Goal: Task Accomplishment & Management: Manage account settings

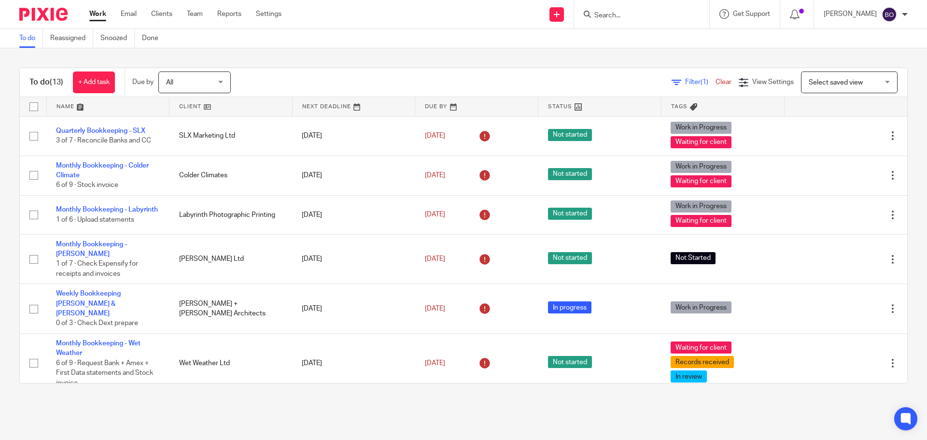
click at [617, 19] on input "Search" at bounding box center [636, 16] width 87 height 9
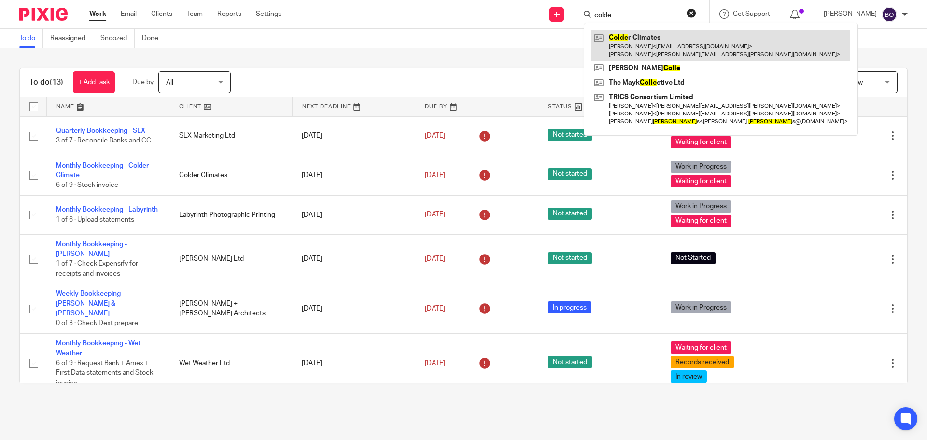
type input "colde"
click at [623, 34] on link at bounding box center [721, 45] width 259 height 30
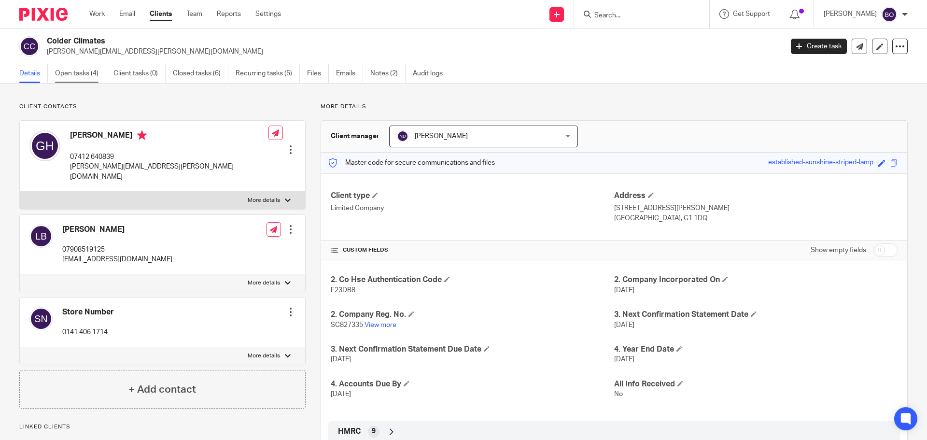
click at [80, 72] on link "Open tasks (4)" at bounding box center [80, 73] width 51 height 19
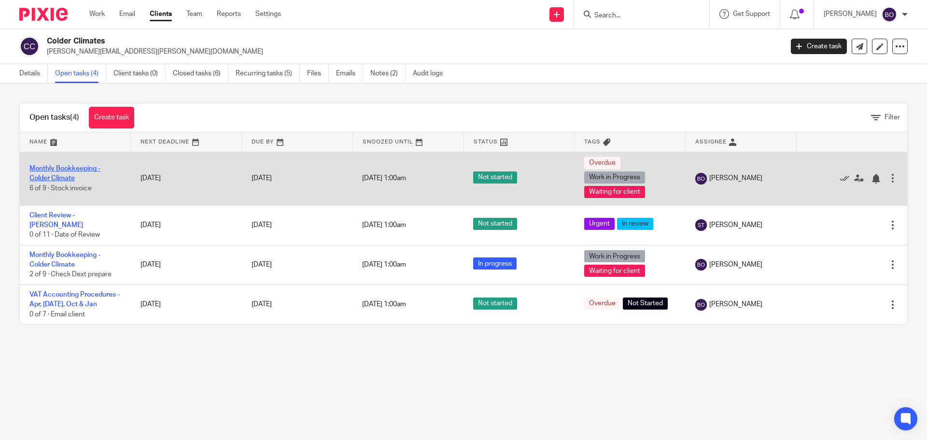
click at [78, 165] on link "Monthly Bookkeeping - Colder Climate" at bounding box center [64, 173] width 71 height 16
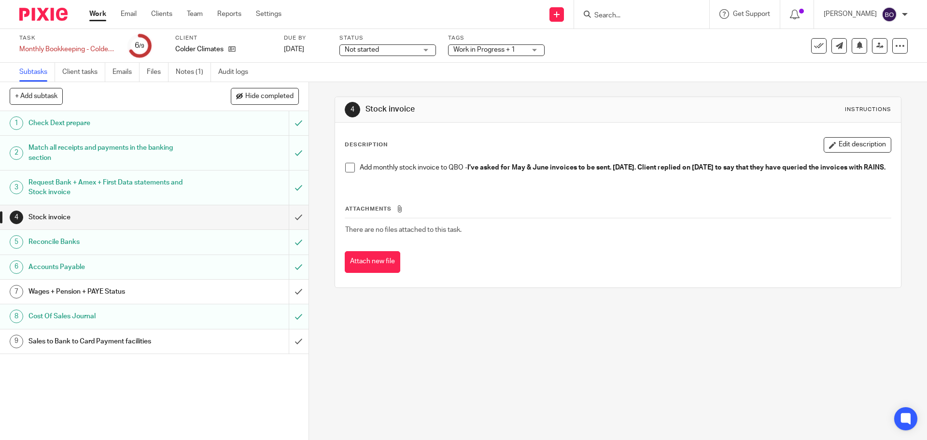
click at [345, 168] on span at bounding box center [350, 168] width 10 height 10
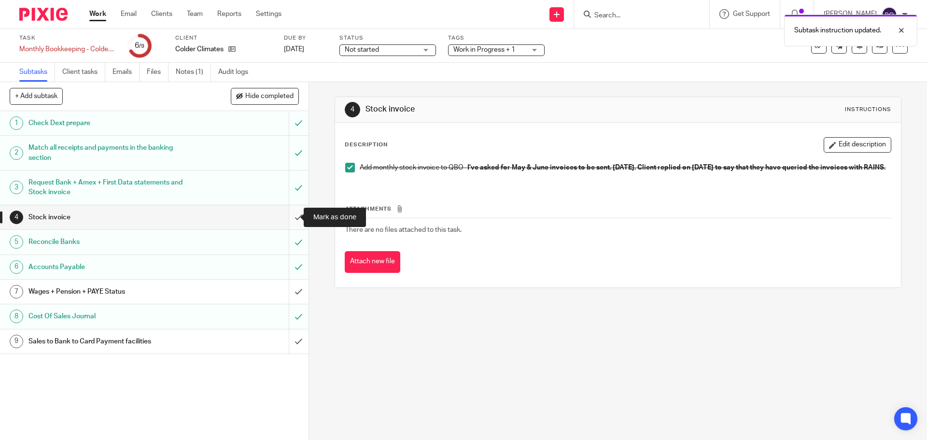
click at [289, 217] on input "submit" at bounding box center [154, 217] width 309 height 24
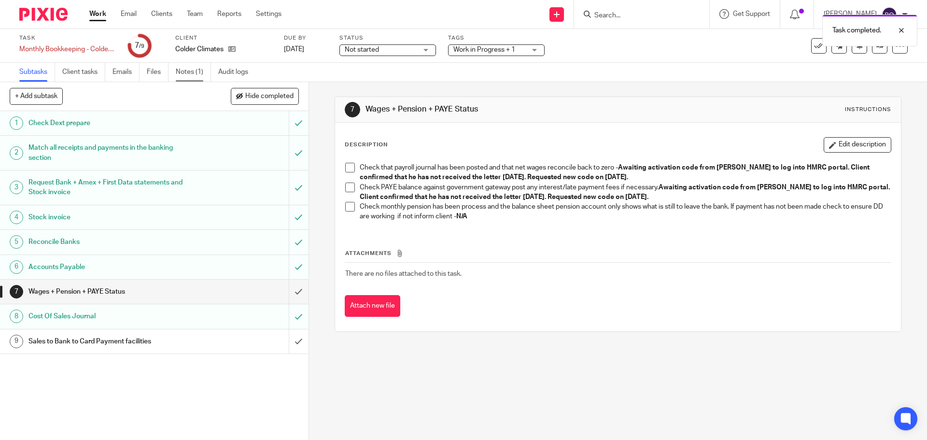
click at [190, 71] on link "Notes (1)" at bounding box center [193, 72] width 35 height 19
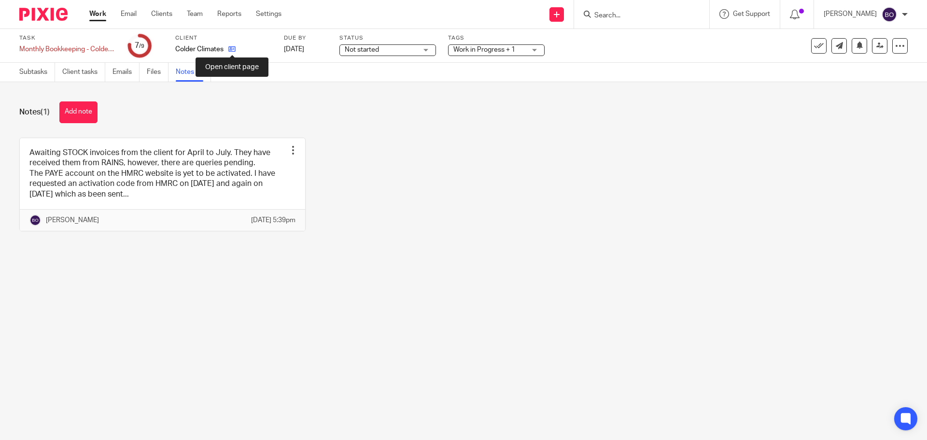
click at [232, 49] on icon at bounding box center [231, 48] width 7 height 7
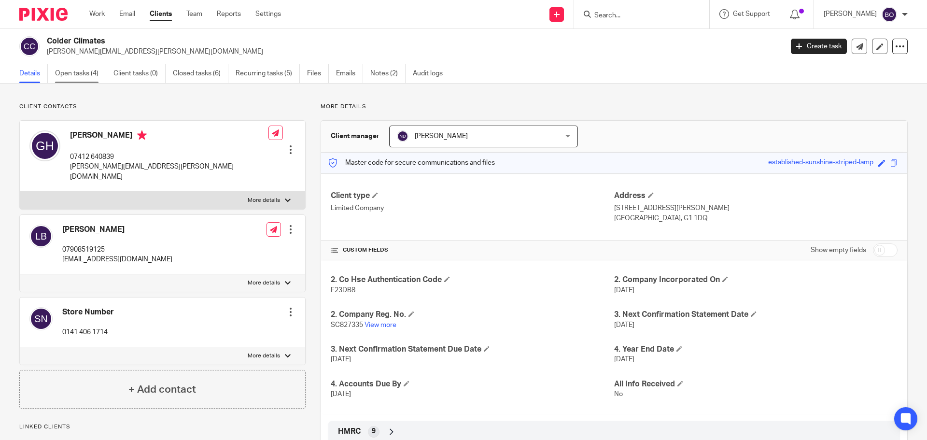
click at [83, 75] on link "Open tasks (4)" at bounding box center [80, 73] width 51 height 19
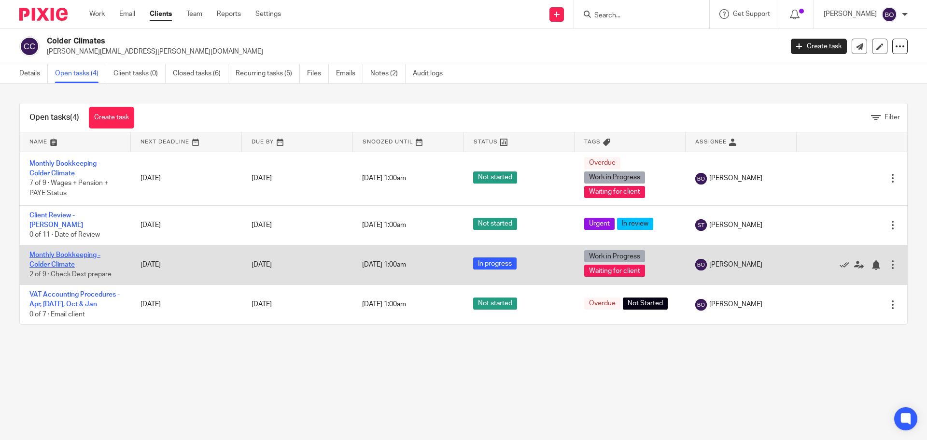
click at [73, 252] on link "Monthly Bookkeeping - Colder Climate" at bounding box center [64, 260] width 71 height 16
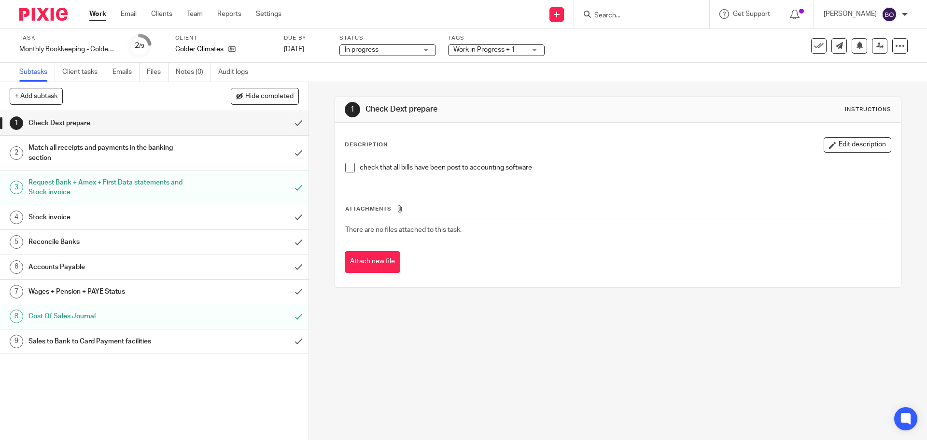
click at [227, 157] on div "Match all receipts and payments in the banking section" at bounding box center [153, 153] width 251 height 25
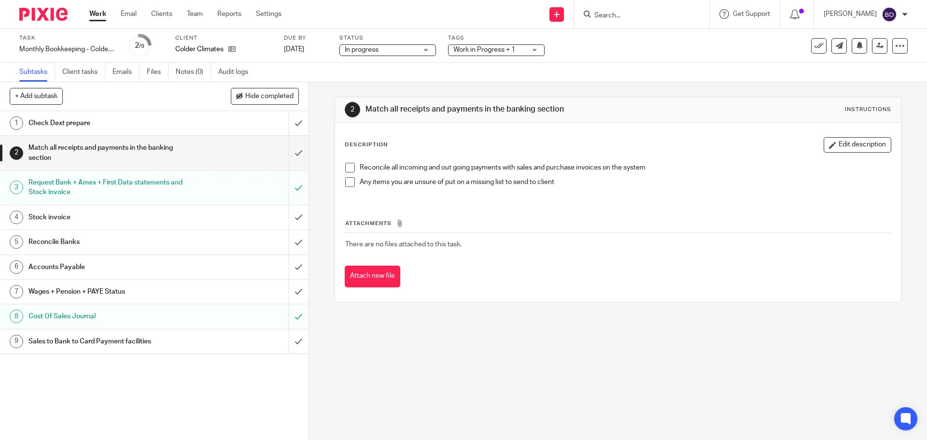
click at [254, 128] on div "Check Dext prepare" at bounding box center [153, 123] width 251 height 14
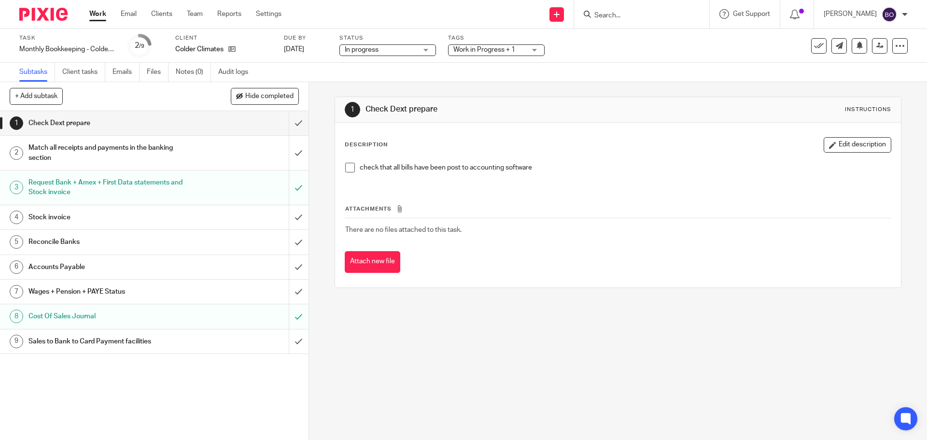
click at [350, 170] on span at bounding box center [350, 168] width 10 height 10
click at [208, 153] on div "Match all receipts and payments in the banking section" at bounding box center [153, 153] width 251 height 25
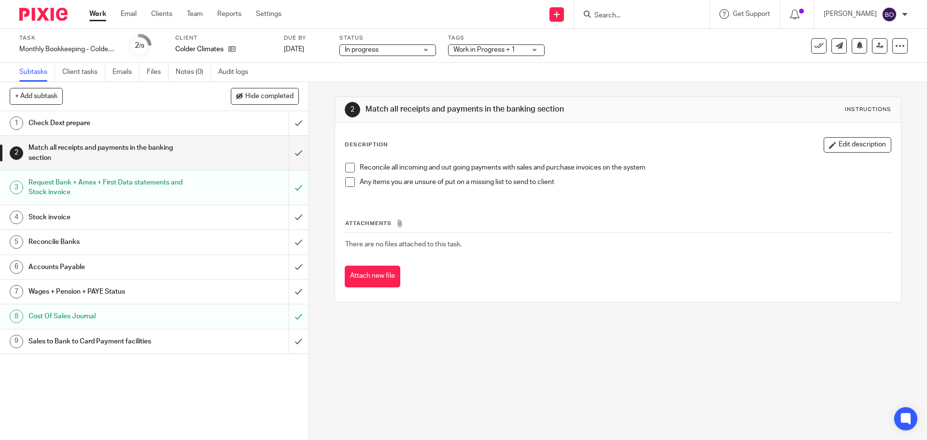
click at [222, 127] on div "Check Dext prepare" at bounding box center [153, 123] width 251 height 14
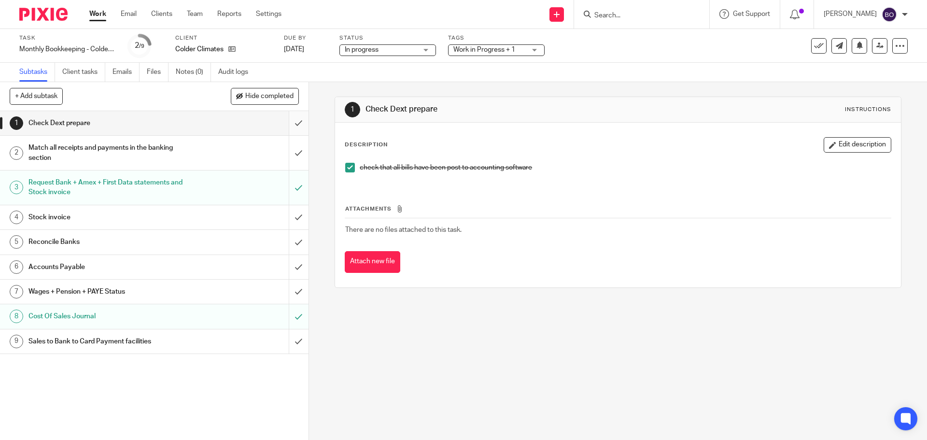
click at [289, 124] on input "submit" at bounding box center [154, 123] width 309 height 24
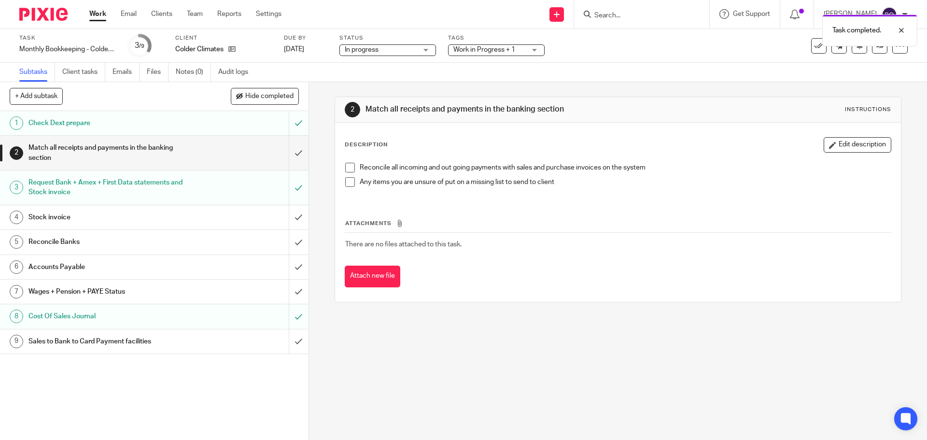
click at [353, 170] on li "Reconcile all incoming and out going payments with sales and purchase invoices …" at bounding box center [617, 170] width 545 height 14
click at [345, 169] on span at bounding box center [350, 168] width 10 height 10
click at [340, 181] on div "Reconcile all incoming and out going payments with sales and purchase invoices …" at bounding box center [617, 178] width 555 height 41
click at [348, 181] on span at bounding box center [350, 182] width 10 height 10
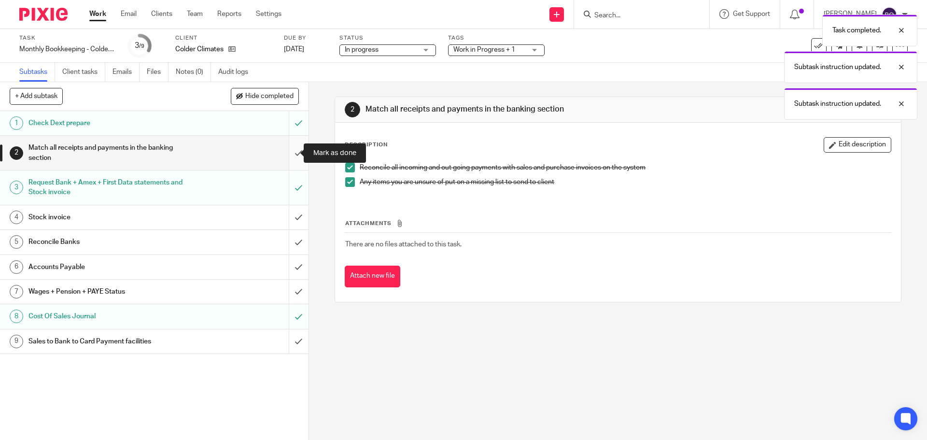
click at [291, 152] on input "submit" at bounding box center [154, 153] width 309 height 34
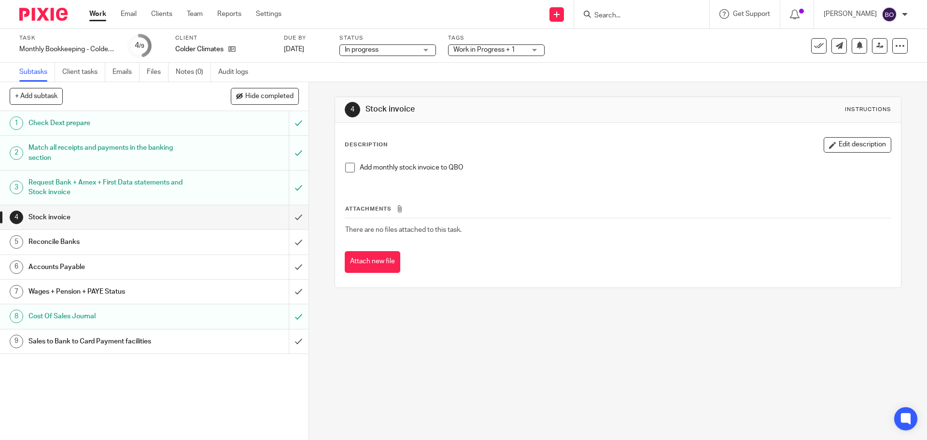
click at [348, 168] on span at bounding box center [350, 168] width 10 height 10
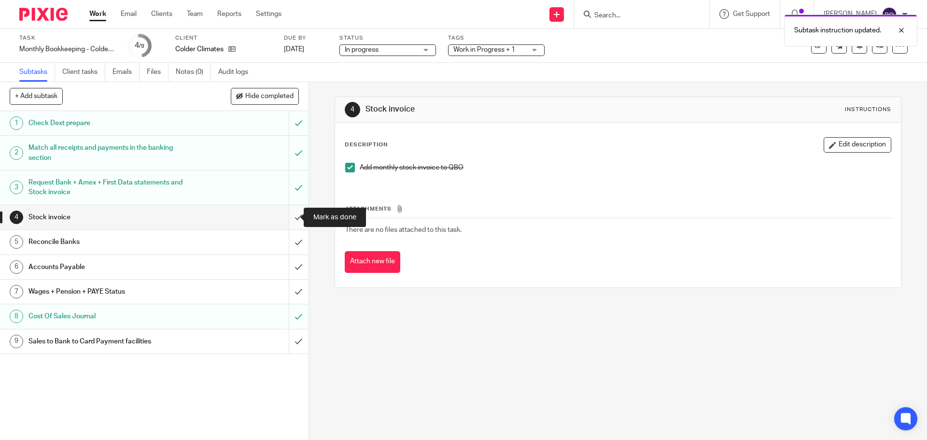
click at [285, 217] on input "submit" at bounding box center [154, 217] width 309 height 24
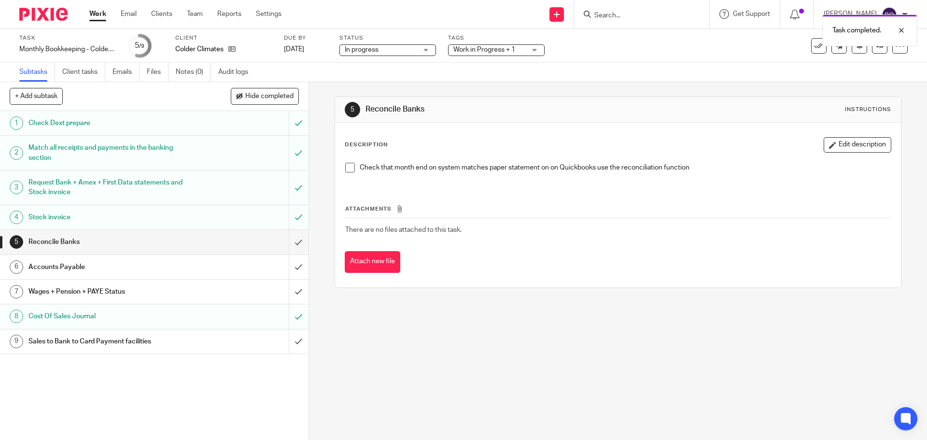
click at [346, 170] on span at bounding box center [350, 168] width 10 height 10
click at [184, 248] on h1 "Reconcile Banks" at bounding box center [111, 242] width 167 height 14
click at [289, 243] on input "submit" at bounding box center [154, 242] width 309 height 24
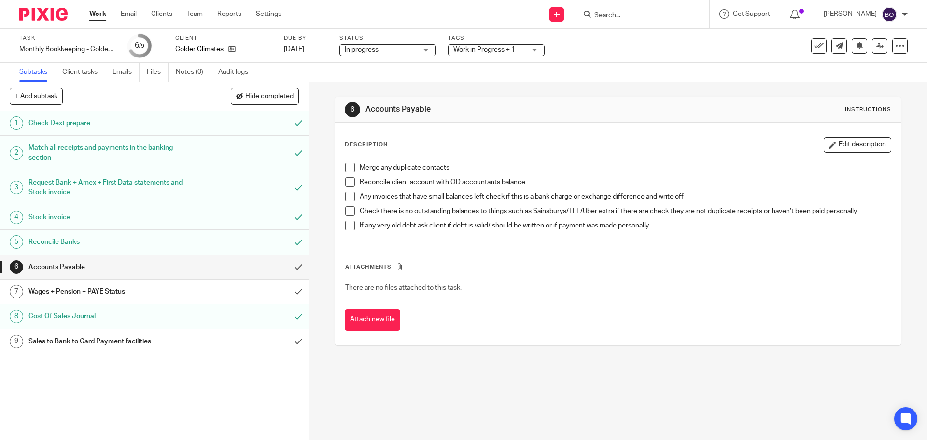
click at [345, 170] on span at bounding box center [350, 168] width 10 height 10
click at [346, 184] on span at bounding box center [350, 182] width 10 height 10
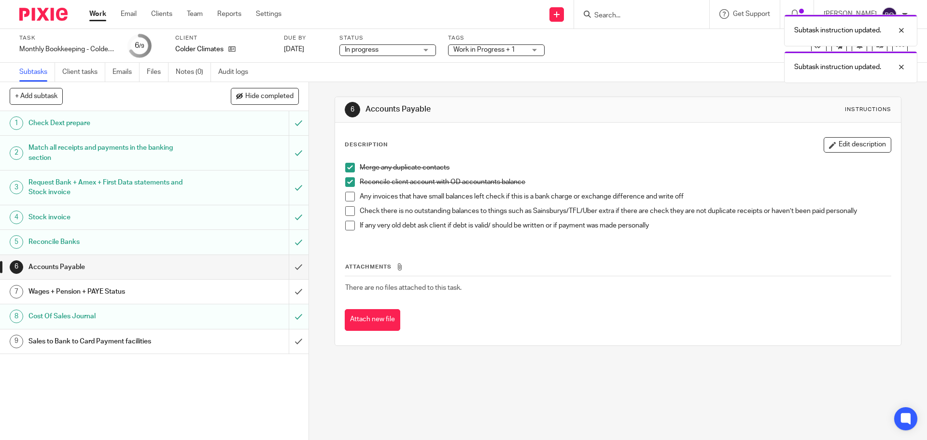
click at [348, 200] on span at bounding box center [350, 197] width 10 height 10
click at [348, 212] on span at bounding box center [350, 211] width 10 height 10
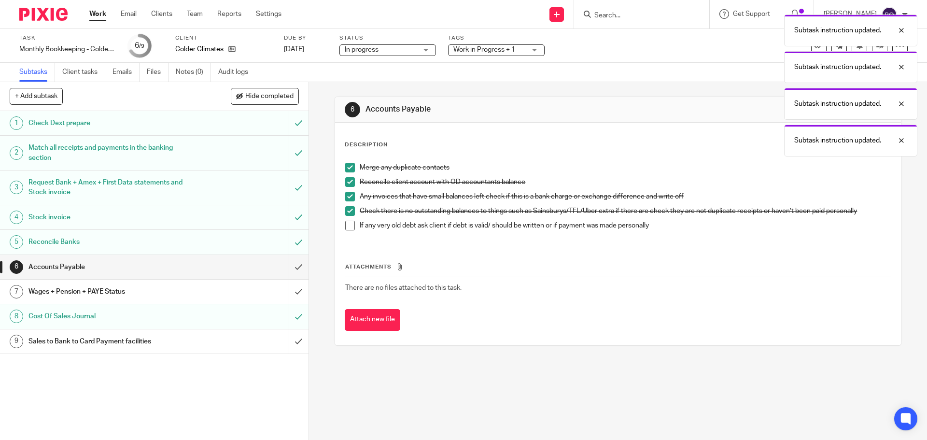
click at [352, 226] on span at bounding box center [350, 226] width 10 height 10
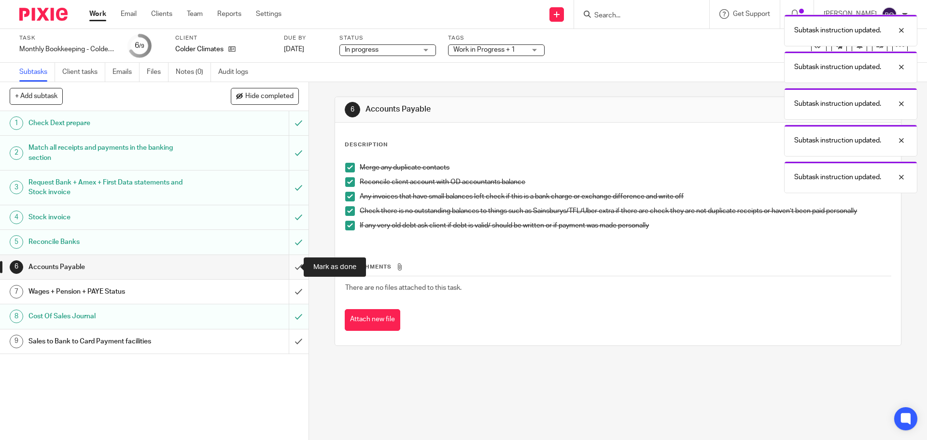
click at [289, 265] on input "submit" at bounding box center [154, 267] width 309 height 24
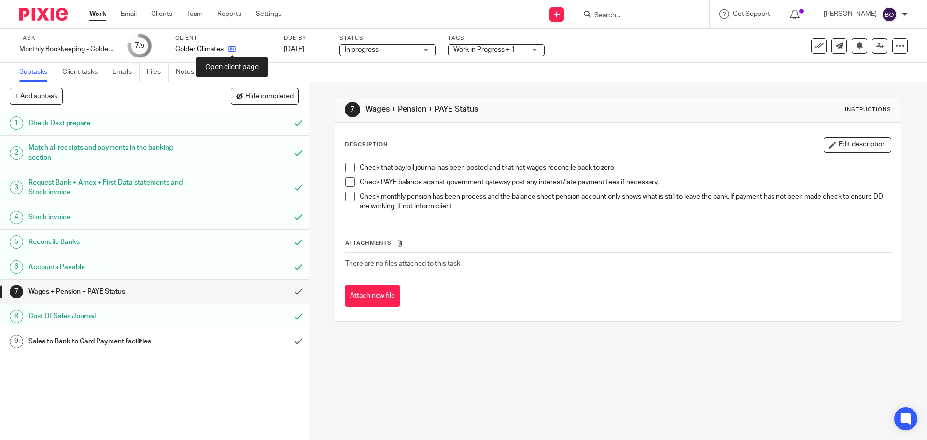
click at [234, 49] on icon at bounding box center [231, 48] width 7 height 7
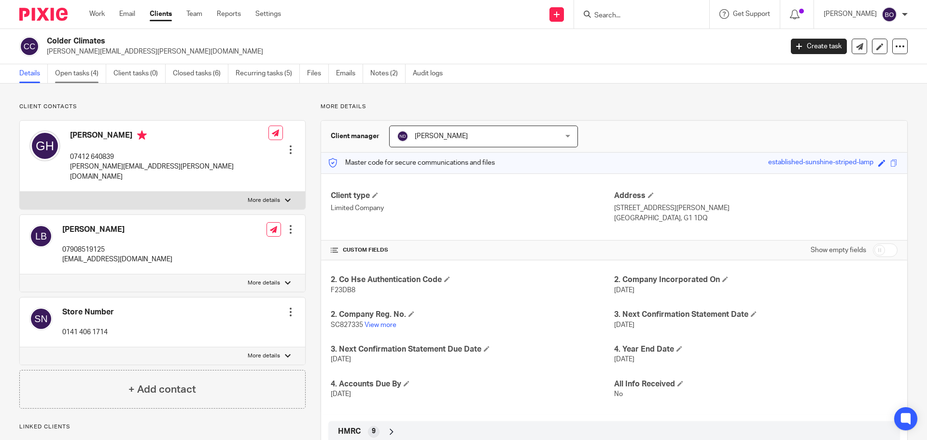
click at [83, 76] on link "Open tasks (4)" at bounding box center [80, 73] width 51 height 19
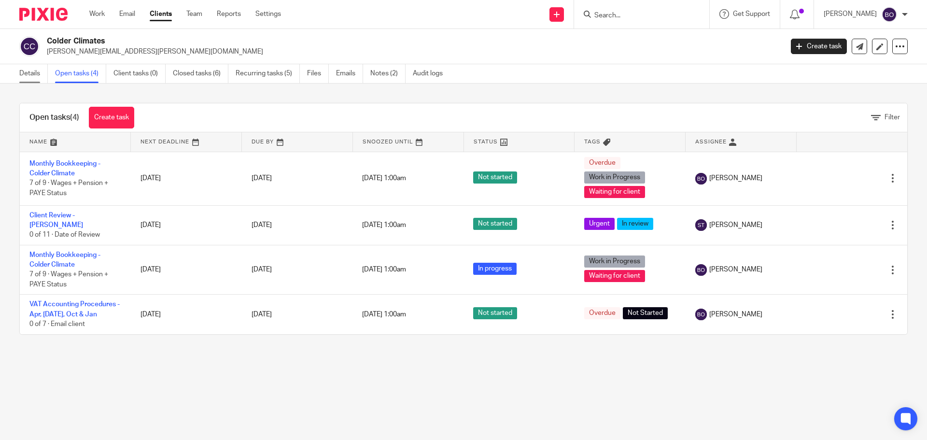
click at [30, 74] on link "Details" at bounding box center [33, 73] width 28 height 19
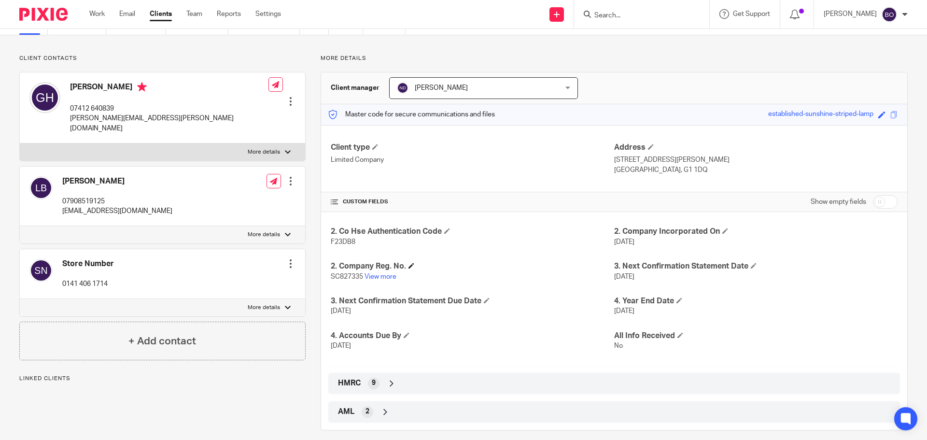
scroll to position [58, 0]
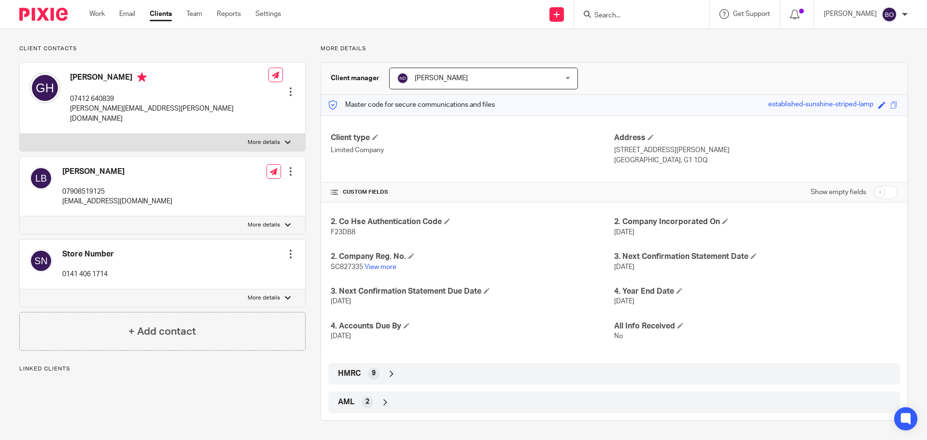
click at [387, 370] on icon at bounding box center [392, 374] width 10 height 10
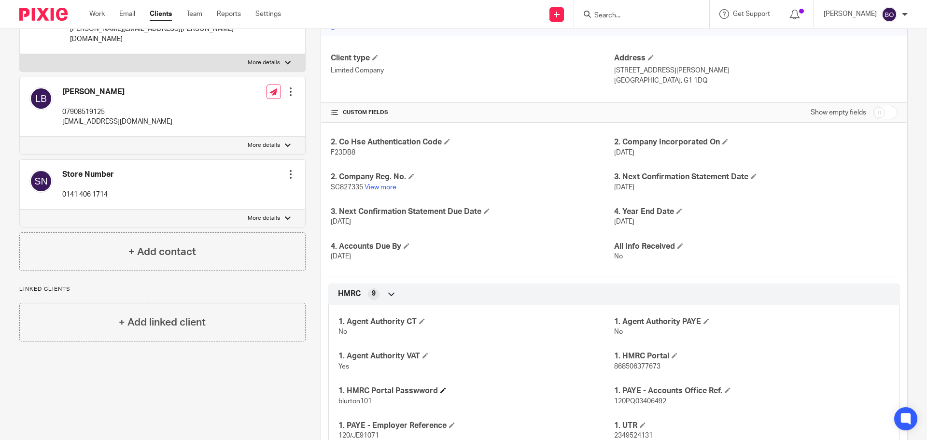
scroll to position [155, 0]
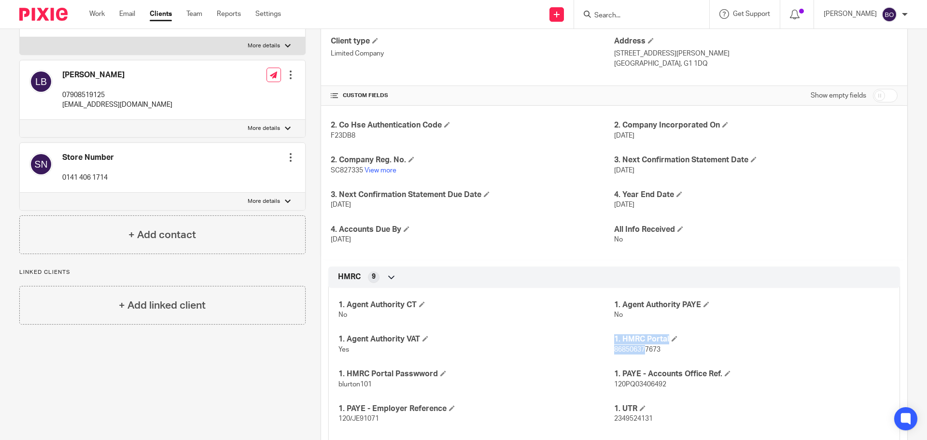
drag, startPoint x: 608, startPoint y: 350, endPoint x: 643, endPoint y: 349, distance: 34.8
click at [643, 349] on div "1. Agent Authority CT No 1. Agent Authority PAYE No 1. Agent Authority VAT Yes …" at bounding box center [614, 376] width 572 height 191
click at [647, 349] on span "868506377673" at bounding box center [637, 349] width 46 height 7
drag, startPoint x: 662, startPoint y: 350, endPoint x: 611, endPoint y: 349, distance: 51.2
click at [614, 349] on p "868506377673" at bounding box center [752, 350] width 276 height 10
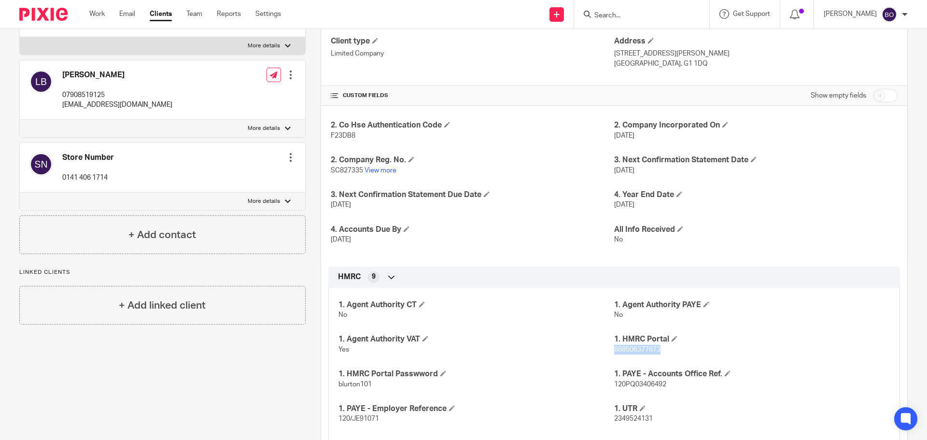
copy span "868506377673"
drag, startPoint x: 334, startPoint y: 384, endPoint x: 368, endPoint y: 387, distance: 34.4
click at [368, 387] on div "1. Agent Authority CT No 1. Agent Authority PAYE No 1. Agent Authority VAT Yes …" at bounding box center [614, 376] width 572 height 191
copy span "blurton101"
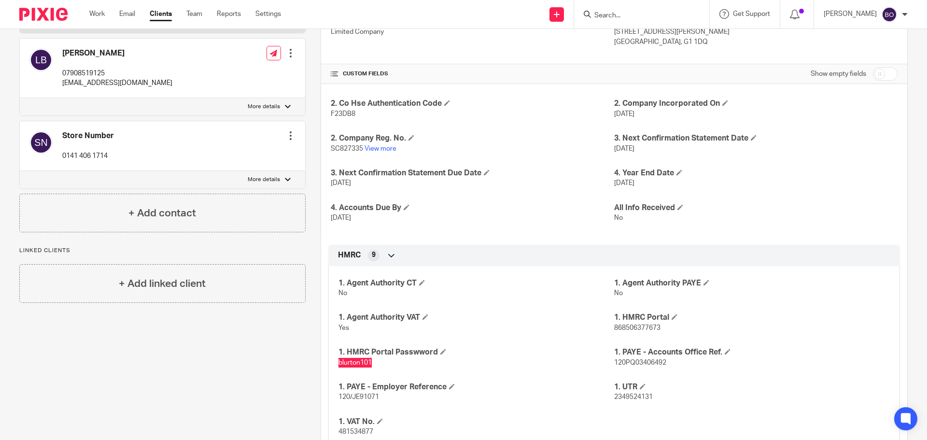
scroll to position [193, 0]
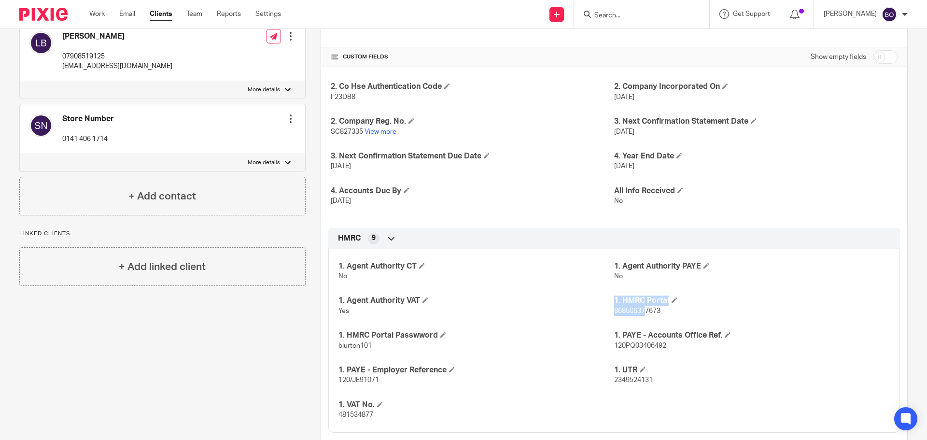
drag, startPoint x: 608, startPoint y: 311, endPoint x: 643, endPoint y: 312, distance: 35.3
click at [642, 312] on div "1. Agent Authority CT No 1. Agent Authority PAYE No 1. Agent Authority VAT Yes …" at bounding box center [614, 337] width 572 height 191
click at [650, 312] on span "868506377673" at bounding box center [637, 311] width 46 height 7
drag, startPoint x: 659, startPoint y: 312, endPoint x: 610, endPoint y: 314, distance: 48.3
click at [614, 314] on p "868506377673" at bounding box center [752, 311] width 276 height 10
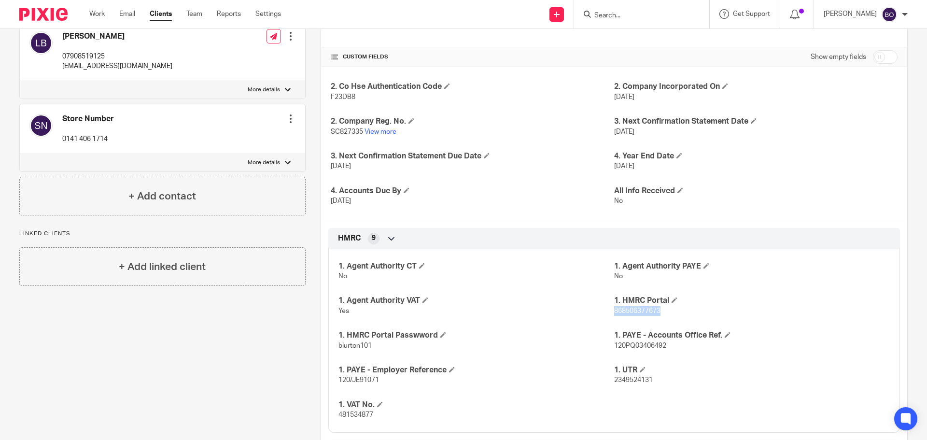
copy span "868506377673"
drag, startPoint x: 375, startPoint y: 344, endPoint x: 334, endPoint y: 345, distance: 40.6
click at [334, 345] on div "1. Agent Authority CT No 1. Agent Authority PAYE No 1. Agent Authority VAT Yes …" at bounding box center [614, 337] width 572 height 191
copy span "blurton101"
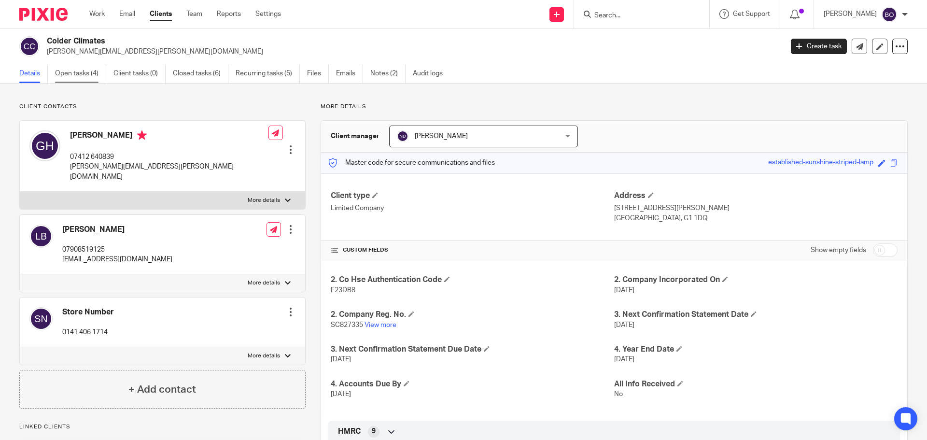
click at [82, 72] on link "Open tasks (4)" at bounding box center [80, 73] width 51 height 19
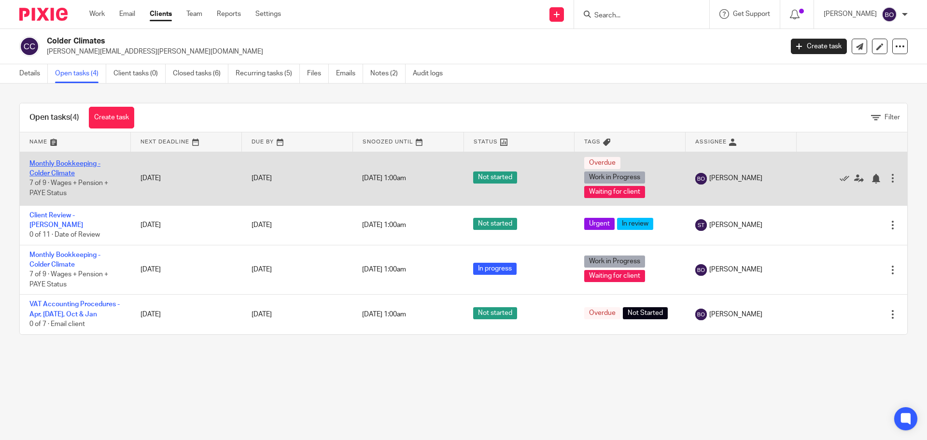
click at [70, 164] on link "Monthly Bookkeeping - Colder Climate" at bounding box center [64, 168] width 71 height 16
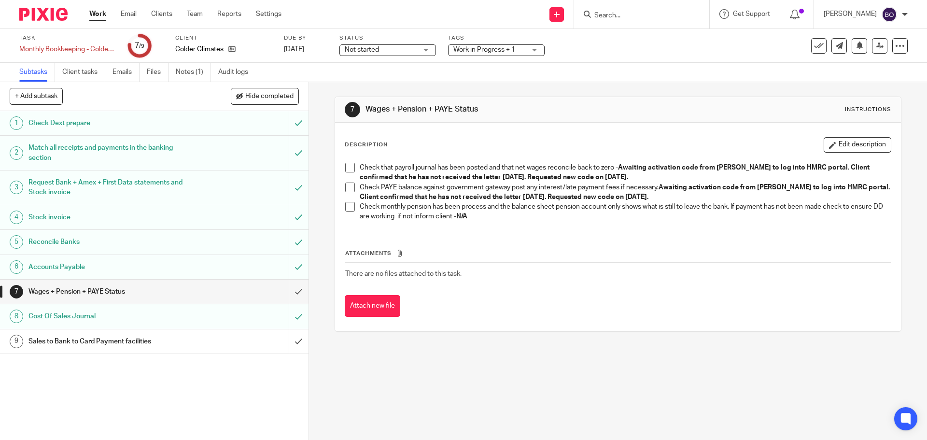
click at [618, 176] on p "Check that payroll journal has been posted and that net wages reconcile back to…" at bounding box center [625, 173] width 531 height 20
click at [824, 138] on button "Edit description" at bounding box center [858, 144] width 68 height 15
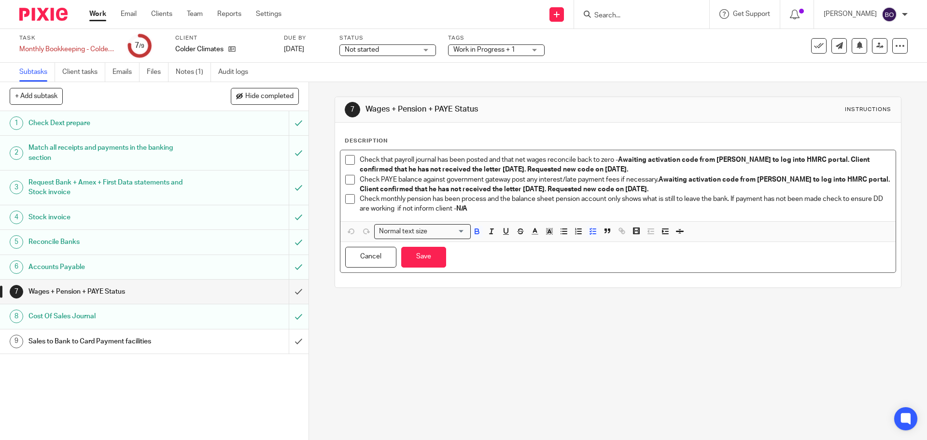
click at [626, 170] on p "Check that payroll journal has been posted and that net wages reconcile back to…" at bounding box center [625, 165] width 531 height 20
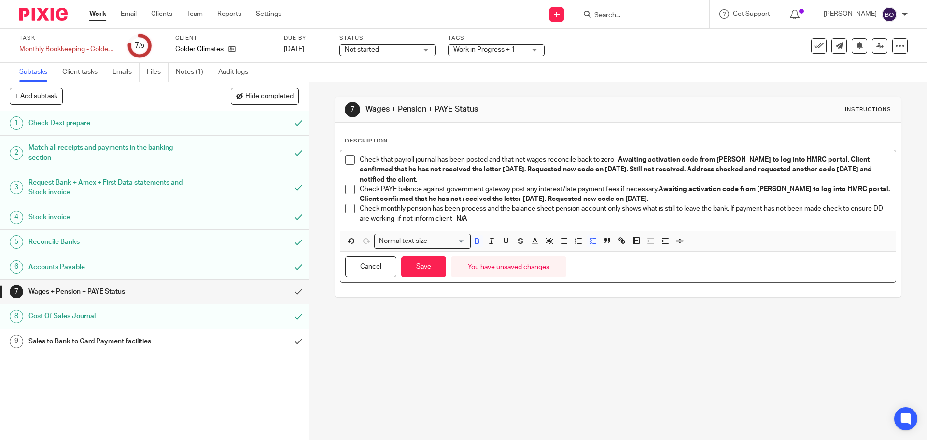
drag, startPoint x: 608, startPoint y: 169, endPoint x: 870, endPoint y: 178, distance: 262.4
click at [870, 178] on p "Check that payroll journal has been posted and that net wages reconcile back to…" at bounding box center [625, 169] width 531 height 29
copy strong "Still not received. Address checked and requested another code 13/08/2025 and n…"
click at [672, 202] on p "Check PAYE balance against government gateway post any interest/late payment fe…" at bounding box center [625, 194] width 531 height 20
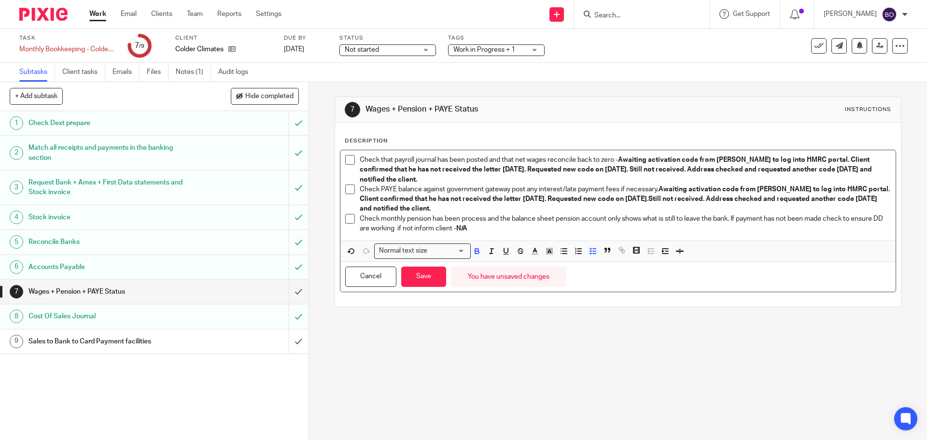
click at [640, 201] on strong "Awaiting activation code from George to log into HMRC portal. Client confirmed …" at bounding box center [626, 199] width 532 height 27
drag, startPoint x: 618, startPoint y: 159, endPoint x: 720, endPoint y: 175, distance: 103.1
click at [721, 176] on p "Check that payroll journal has been posted and that net wages reconcile back to…" at bounding box center [625, 169] width 531 height 29
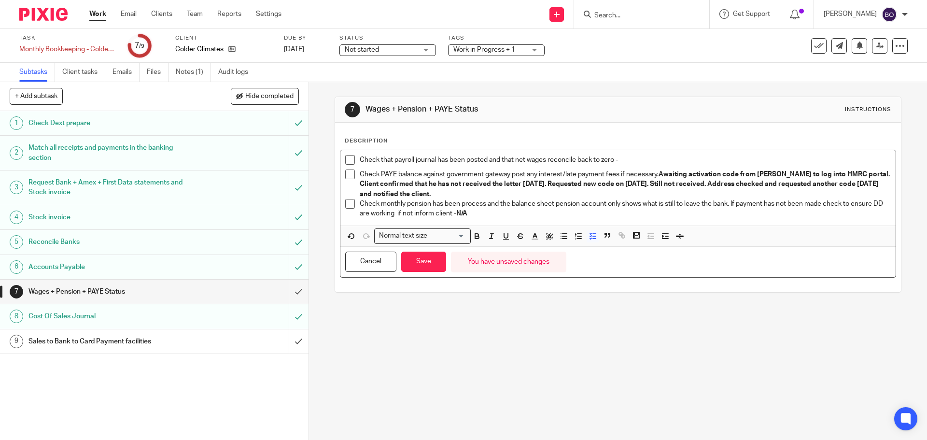
click at [636, 156] on p "Check that payroll journal has been posted and that net wages reconcile back to…" at bounding box center [625, 160] width 531 height 10
click at [349, 160] on span at bounding box center [350, 160] width 10 height 10
click at [483, 215] on p "Check monthly pension has been process and the balance sheet pension account on…" at bounding box center [625, 209] width 531 height 20
click at [345, 203] on span at bounding box center [350, 204] width 10 height 10
click at [416, 261] on button "Save" at bounding box center [423, 262] width 45 height 21
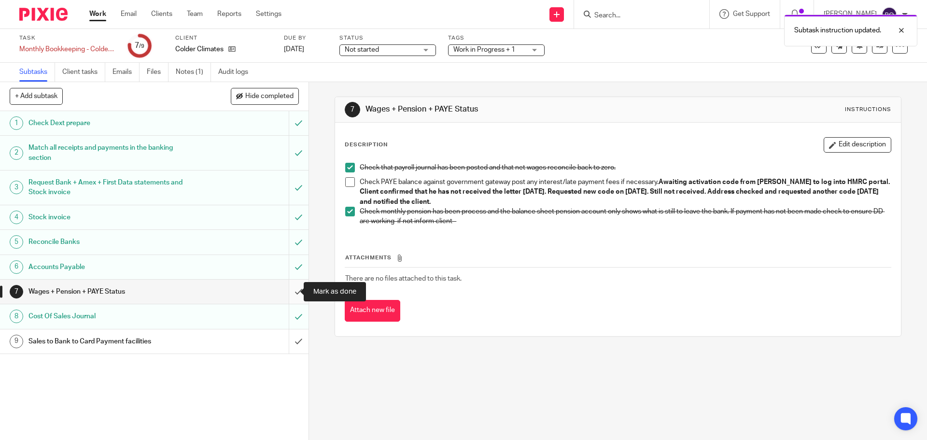
click at [292, 291] on input "submit" at bounding box center [154, 292] width 309 height 24
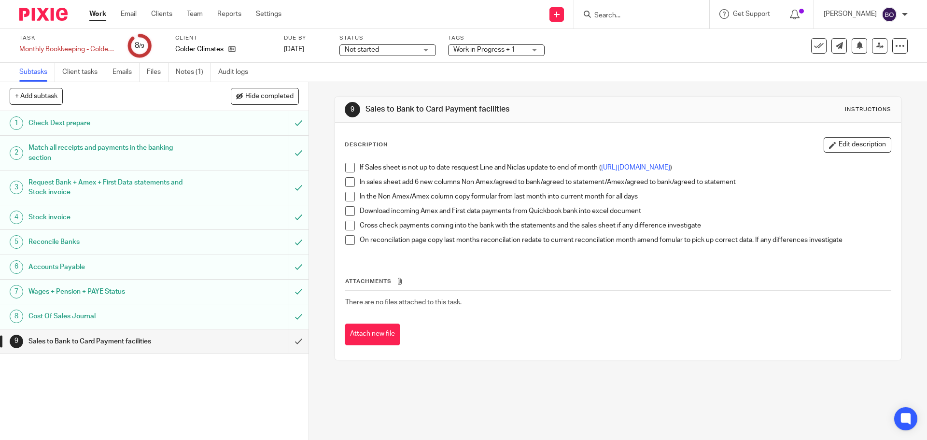
click at [348, 165] on span at bounding box center [350, 168] width 10 height 10
click at [347, 187] on span at bounding box center [350, 182] width 10 height 10
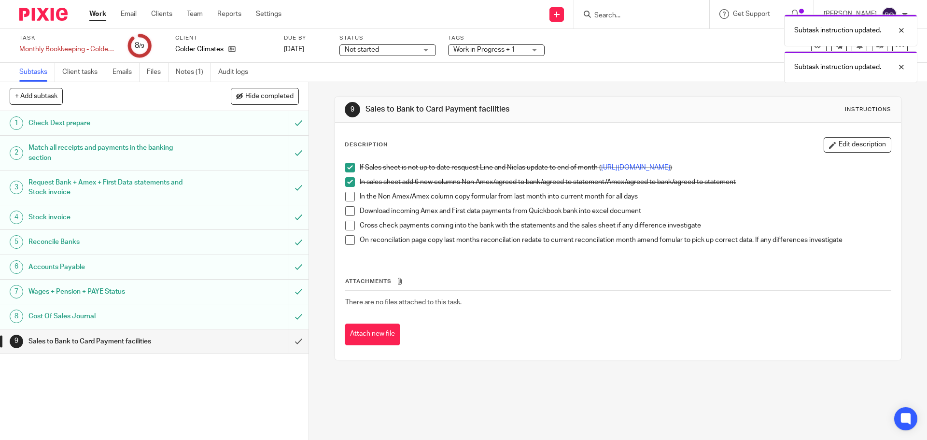
click at [348, 201] on span at bounding box center [350, 197] width 10 height 10
click at [348, 216] on span at bounding box center [350, 211] width 10 height 10
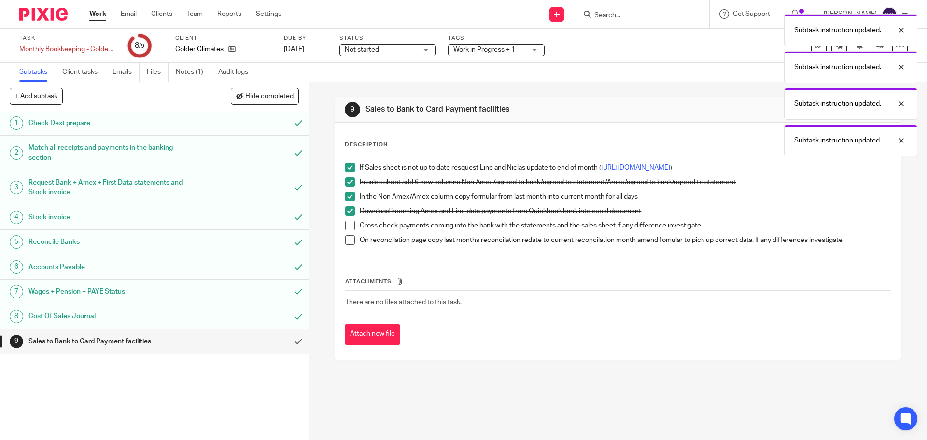
click at [347, 230] on span at bounding box center [350, 226] width 10 height 10
click at [349, 245] on span at bounding box center [350, 240] width 10 height 10
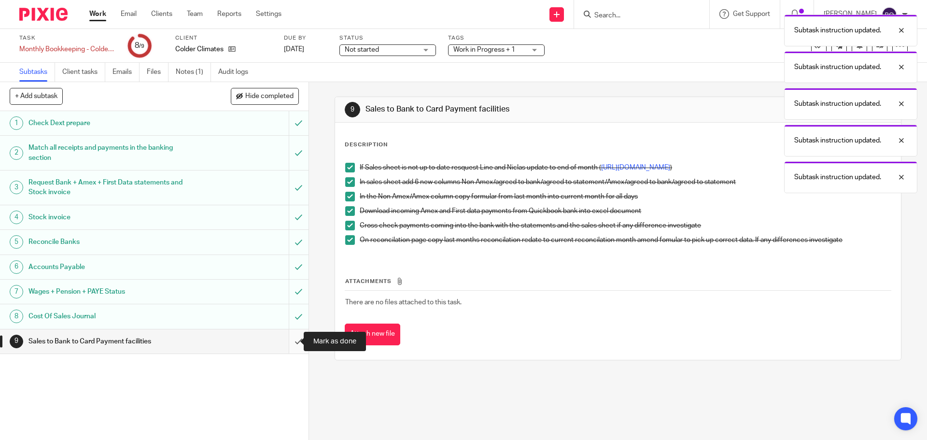
click at [290, 340] on input "submit" at bounding box center [154, 341] width 309 height 24
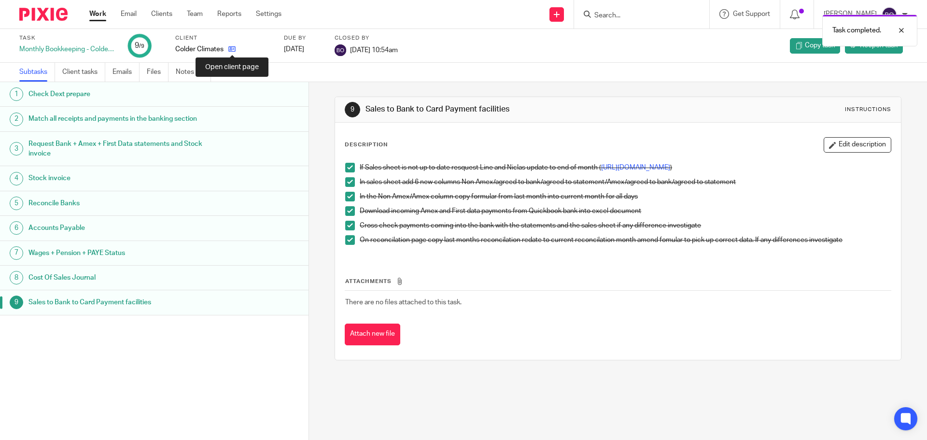
click at [233, 49] on icon at bounding box center [231, 48] width 7 height 7
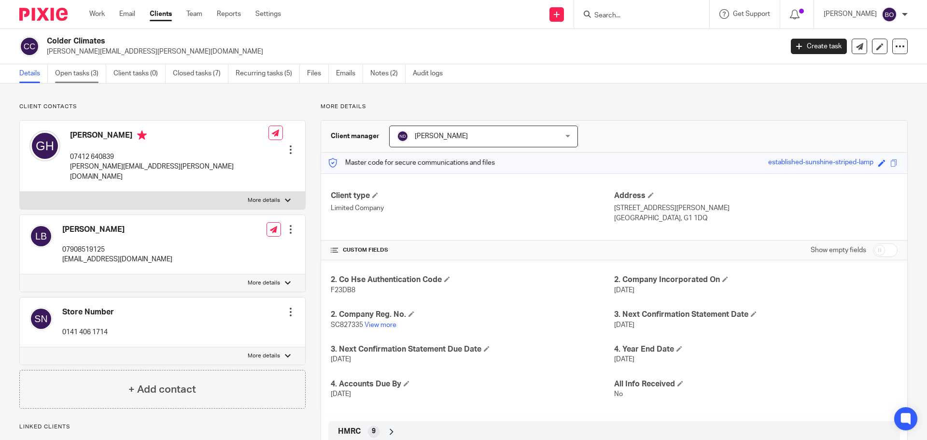
click at [71, 67] on link "Open tasks (3)" at bounding box center [80, 73] width 51 height 19
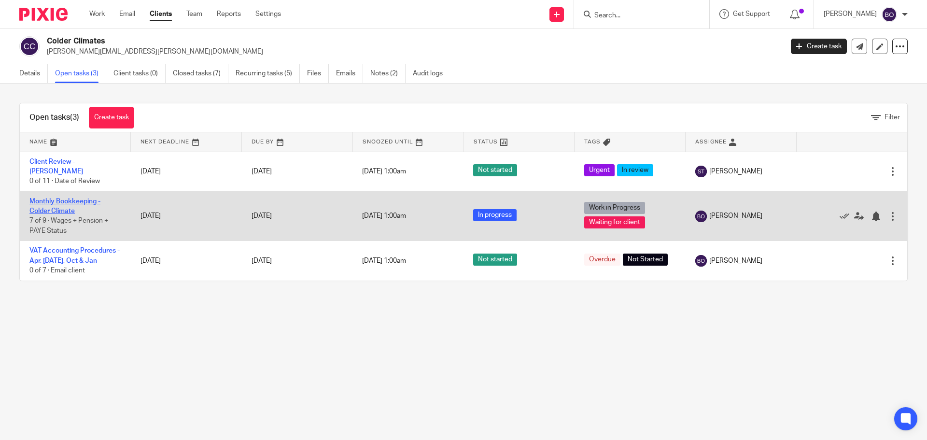
click at [64, 198] on link "Monthly Bookkeeping - Colder Climate" at bounding box center [64, 206] width 71 height 16
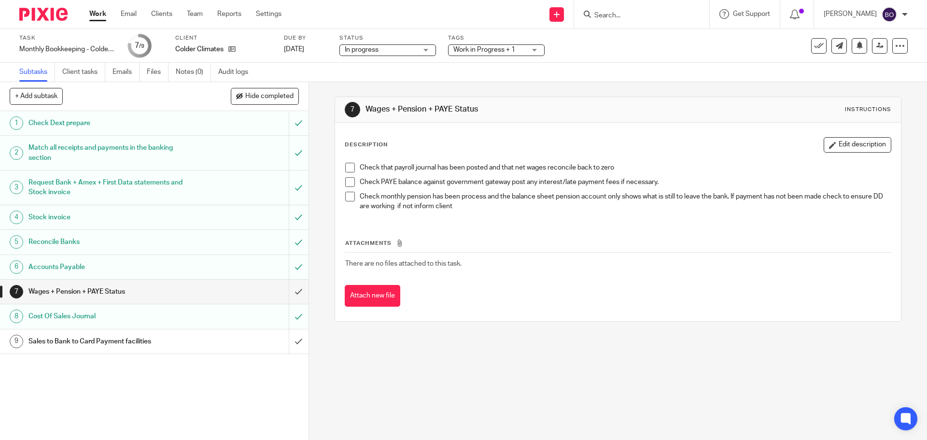
click at [347, 166] on span at bounding box center [350, 168] width 10 height 10
click at [347, 196] on span at bounding box center [350, 197] width 10 height 10
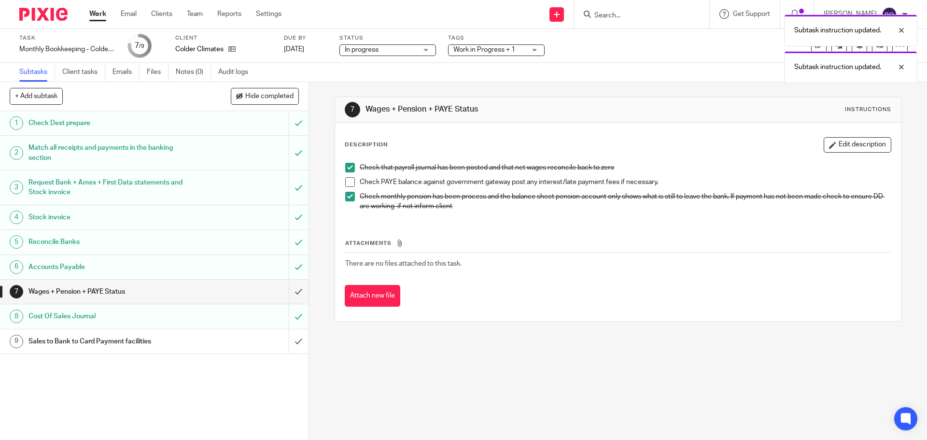
click at [675, 184] on p "Check PAYE balance against government gateway post any interest/late payment fe…" at bounding box center [625, 182] width 531 height 10
click at [674, 179] on p "Check PAYE balance against government gateway post any interest/late payment fe…" at bounding box center [625, 182] width 531 height 10
click at [660, 183] on p "Check PAYE balance against government gateway post any interest/late payment fe…" at bounding box center [625, 182] width 531 height 10
click at [857, 142] on button "Edit description" at bounding box center [858, 144] width 68 height 15
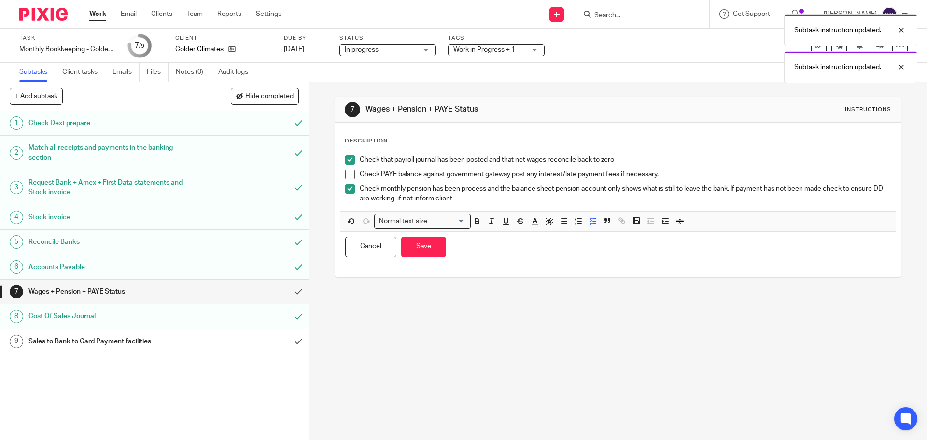
click at [694, 173] on p "Check PAYE balance against government gateway post any interest/late payment fe…" at bounding box center [625, 175] width 531 height 10
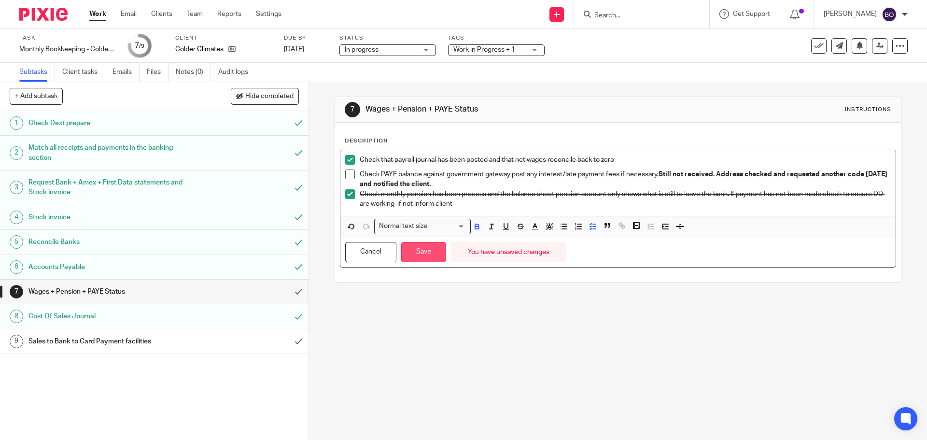
click at [438, 255] on button "Save" at bounding box center [423, 252] width 45 height 21
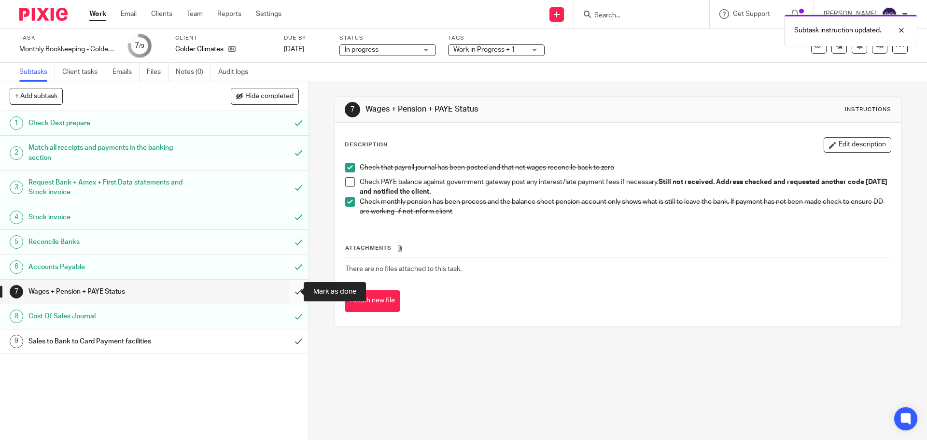
click at [290, 291] on input "submit" at bounding box center [154, 292] width 309 height 24
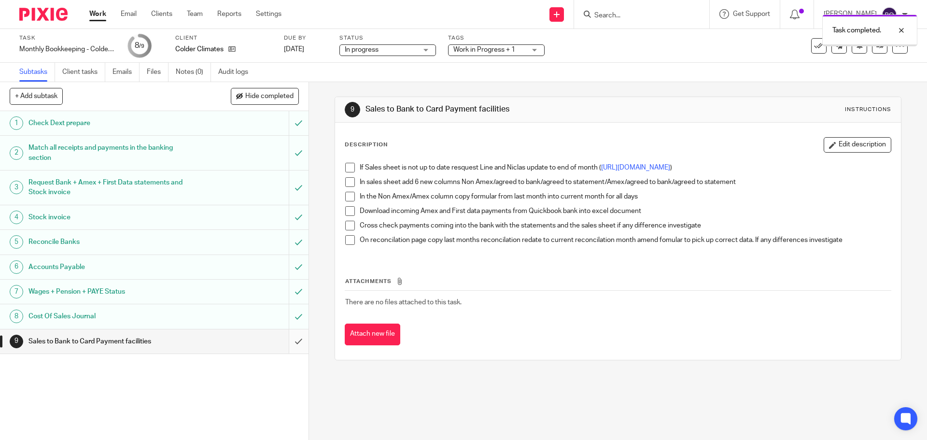
click at [289, 342] on input "submit" at bounding box center [154, 341] width 309 height 24
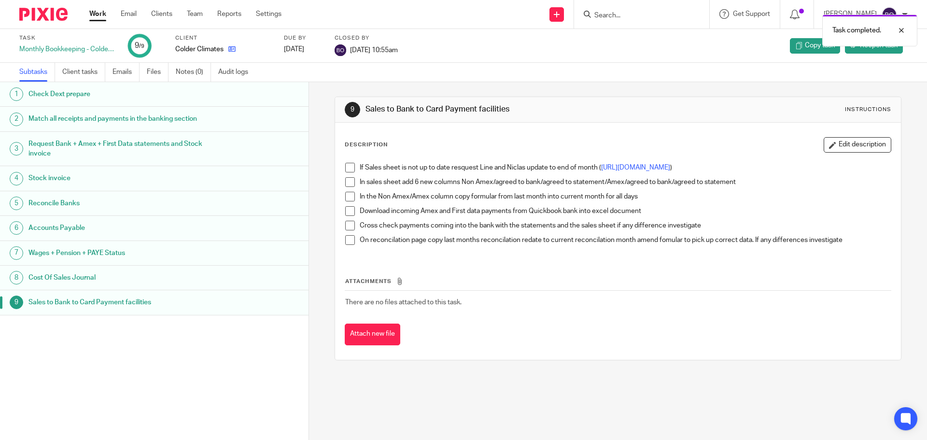
click at [227, 47] on link at bounding box center [230, 49] width 12 height 10
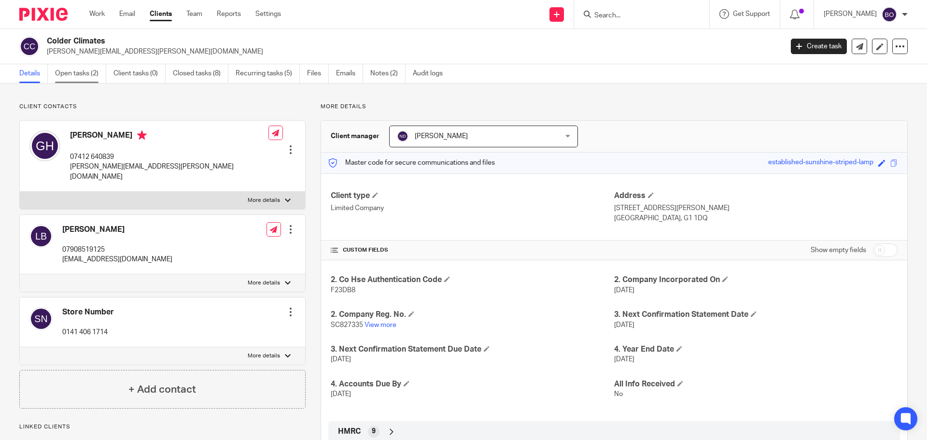
click at [71, 70] on link "Open tasks (2)" at bounding box center [80, 73] width 51 height 19
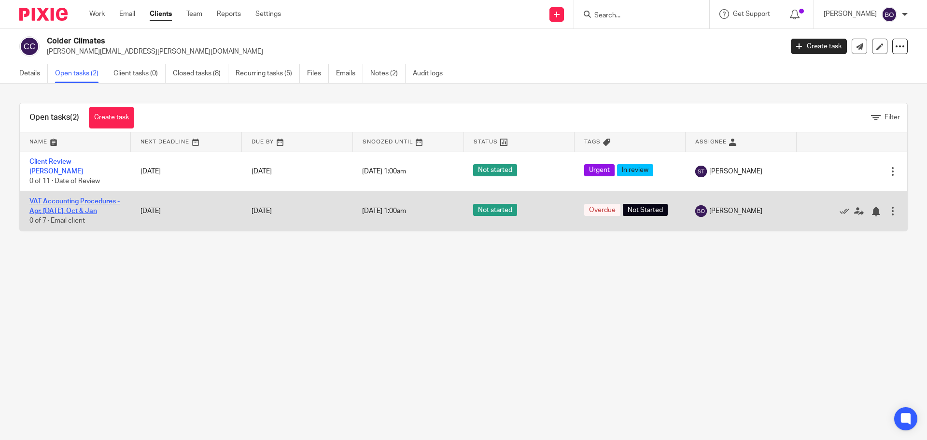
click at [71, 198] on link "VAT Accounting Procedures - Apr, Jul, Oct & Jan" at bounding box center [74, 206] width 90 height 16
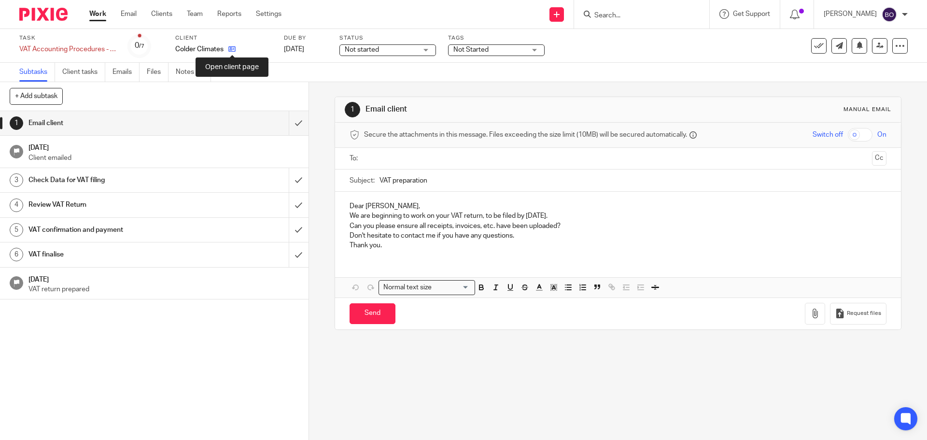
click at [229, 47] on icon at bounding box center [231, 48] width 7 height 7
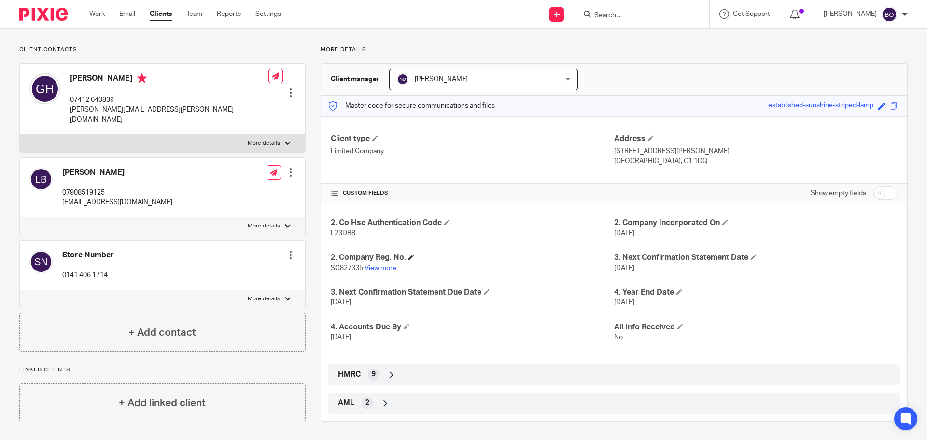
scroll to position [58, 0]
click at [387, 374] on icon at bounding box center [392, 374] width 10 height 10
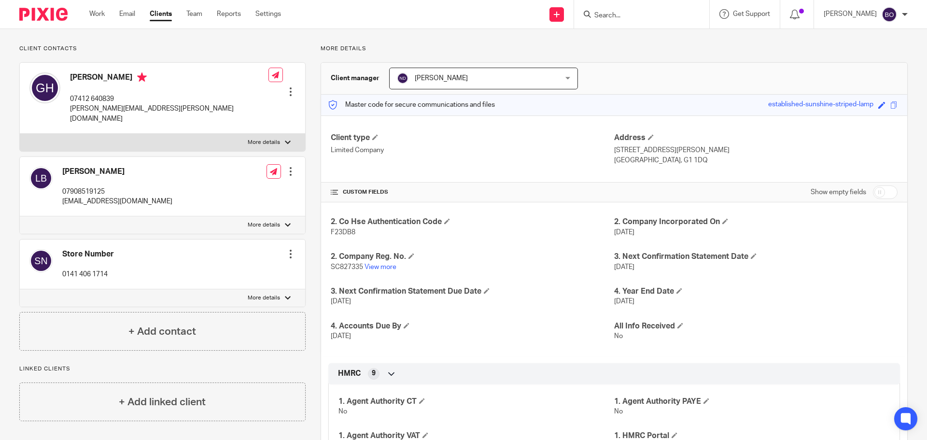
scroll to position [106, 0]
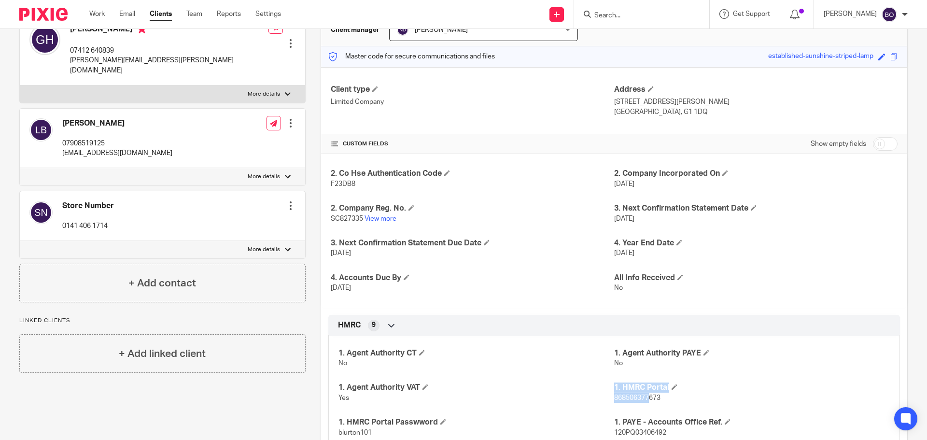
drag, startPoint x: 608, startPoint y: 399, endPoint x: 643, endPoint y: 399, distance: 34.8
click at [643, 399] on div "1. Agent Authority CT No 1. Agent Authority PAYE No 1. Agent Authority VAT Yes …" at bounding box center [614, 424] width 572 height 191
click at [652, 397] on span "868506377673" at bounding box center [637, 398] width 46 height 7
drag, startPoint x: 657, startPoint y: 400, endPoint x: 611, endPoint y: 400, distance: 46.4
click at [614, 400] on p "868506377673" at bounding box center [752, 398] width 276 height 10
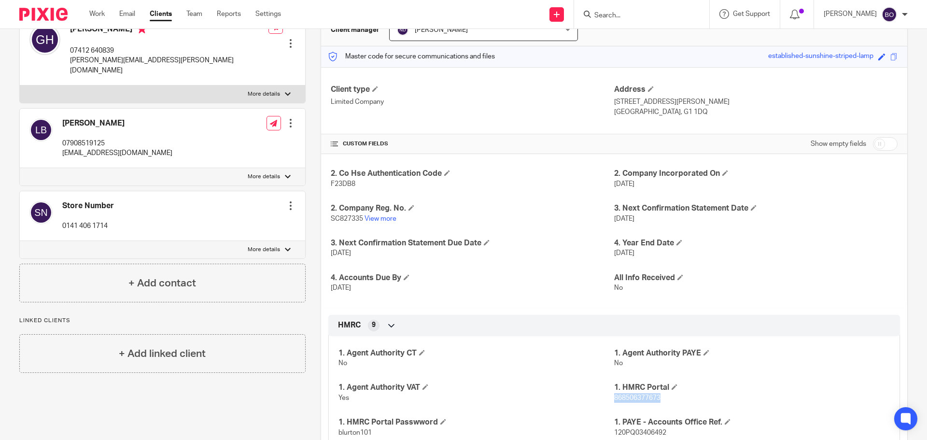
copy span "868506377673"
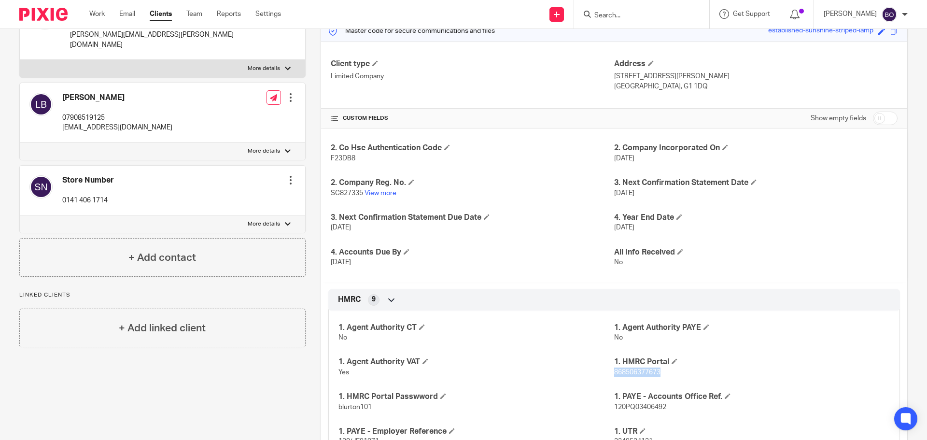
scroll to position [155, 0]
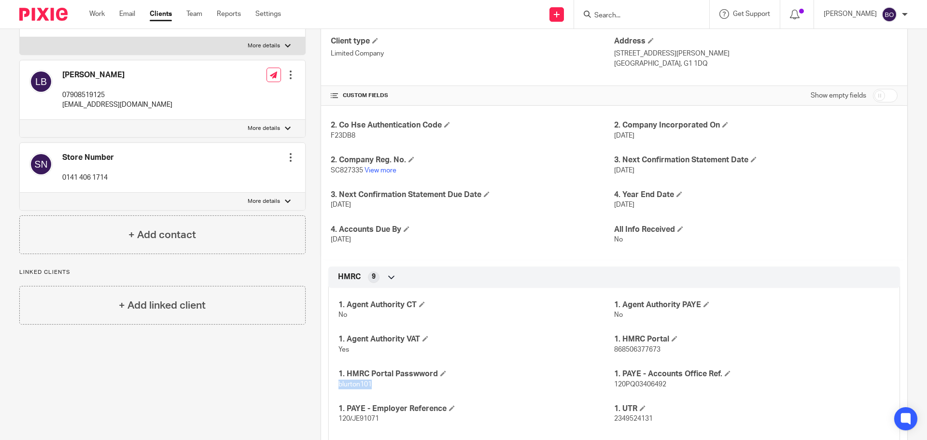
drag, startPoint x: 335, startPoint y: 386, endPoint x: 370, endPoint y: 388, distance: 35.3
click at [370, 388] on div "1. Agent Authority CT No 1. Agent Authority PAYE No 1. Agent Authority VAT Yes …" at bounding box center [614, 376] width 572 height 191
copy span "blurton101"
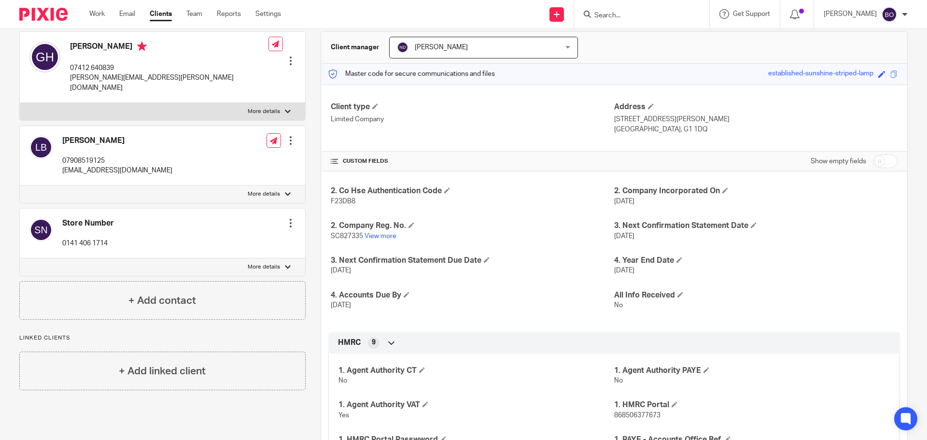
scroll to position [0, 0]
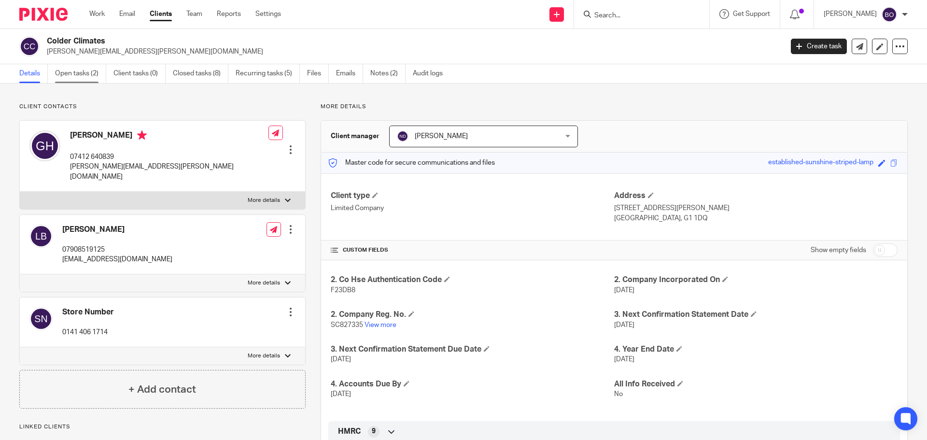
click at [87, 72] on link "Open tasks (2)" at bounding box center [80, 73] width 51 height 19
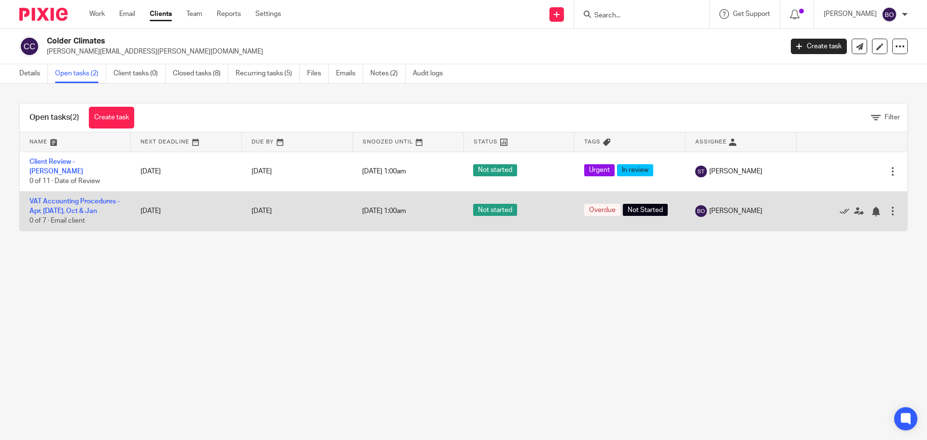
click at [55, 202] on td "VAT Accounting Procedures - Apr, [DATE], Oct & Jan 0 of 7 · Email client" at bounding box center [75, 211] width 111 height 40
click at [57, 209] on link "VAT Accounting Procedures - Apr, [DATE], Oct & Jan" at bounding box center [74, 206] width 90 height 16
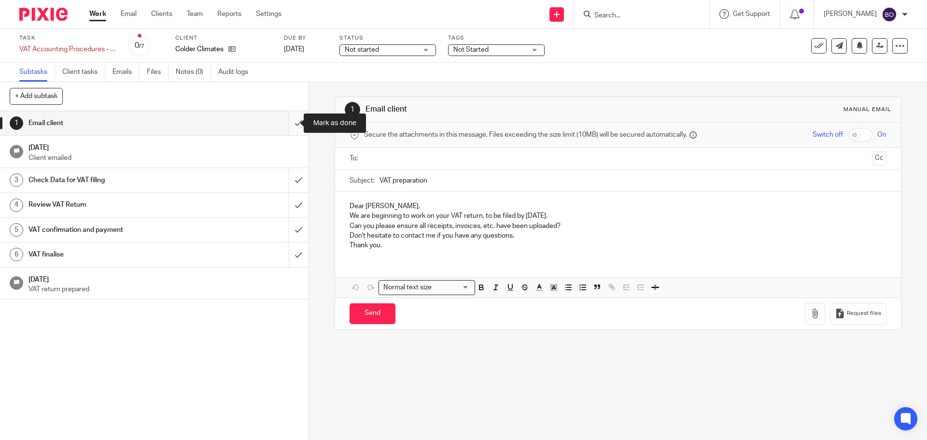
click at [288, 125] on input "submit" at bounding box center [154, 123] width 309 height 24
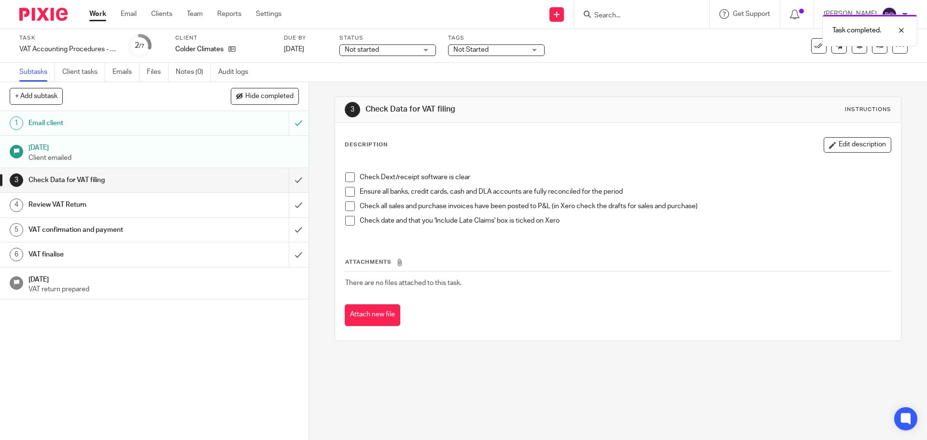
click at [348, 176] on span at bounding box center [350, 177] width 10 height 10
click at [348, 191] on span at bounding box center [350, 192] width 10 height 10
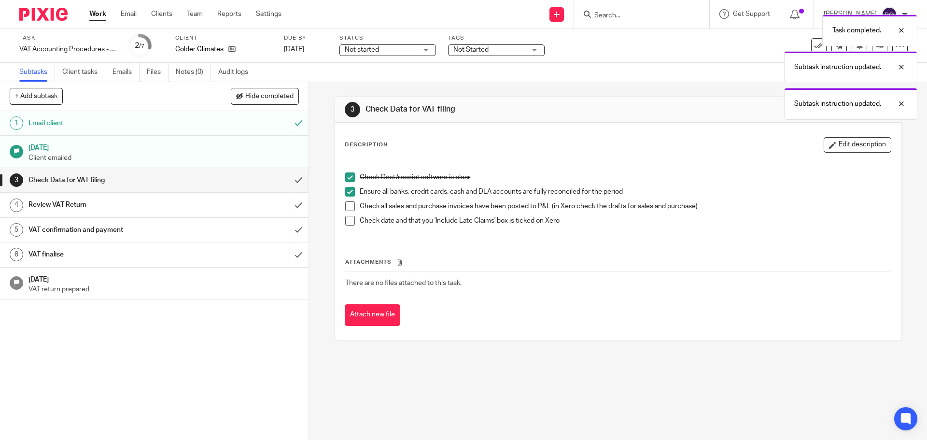
click at [346, 205] on span at bounding box center [350, 206] width 10 height 10
click at [349, 222] on span at bounding box center [350, 221] width 10 height 10
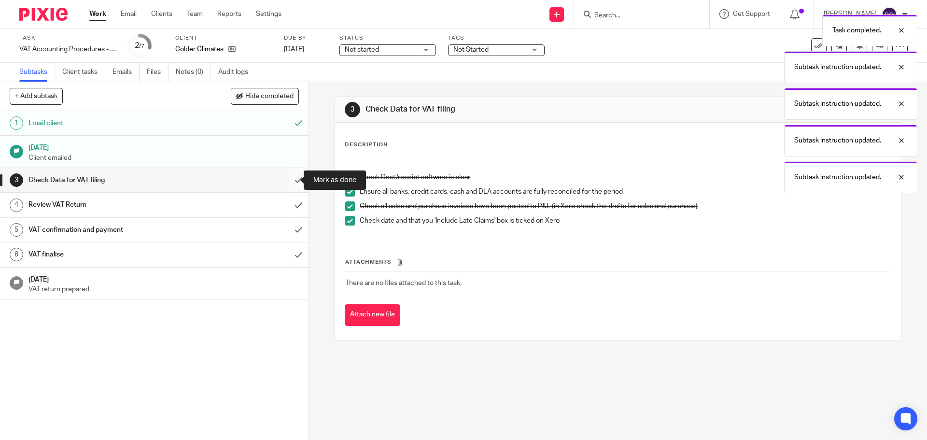
click at [291, 177] on input "submit" at bounding box center [154, 180] width 309 height 24
